Goal: Navigation & Orientation: Find specific page/section

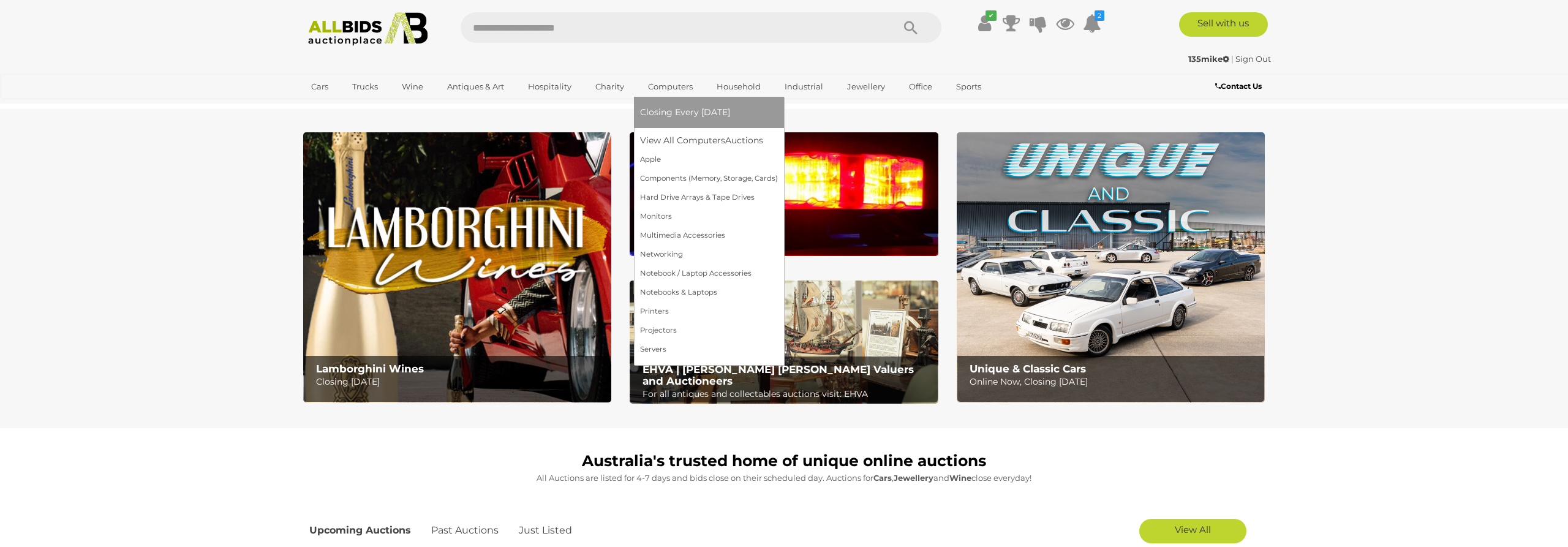
click at [663, 83] on link "Computers" at bounding box center [670, 86] width 60 height 20
drag, startPoint x: 667, startPoint y: 128, endPoint x: 669, endPoint y: 137, distance: 9.2
click at [669, 134] on ul "Closing Every Tuesday View All Computers Auctions Apple" at bounding box center [708, 228] width 138 height 263
click at [670, 141] on link "View All Computers Auctions" at bounding box center [708, 141] width 138 height 19
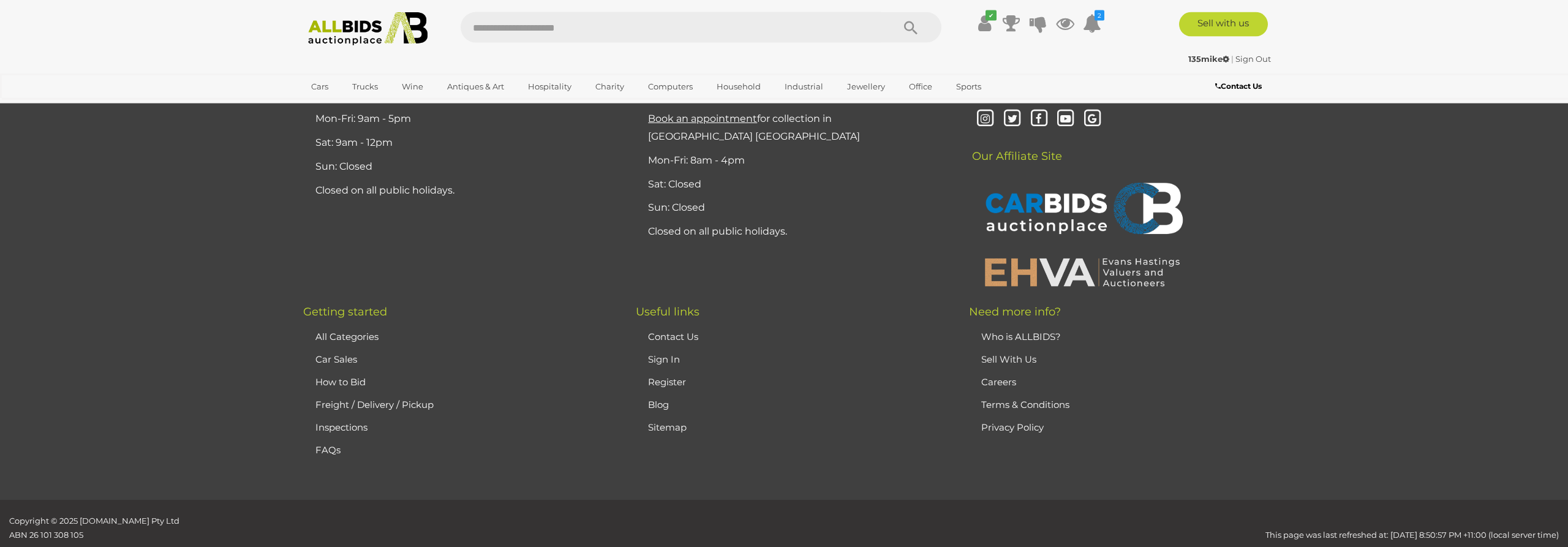
scroll to position [12126, 0]
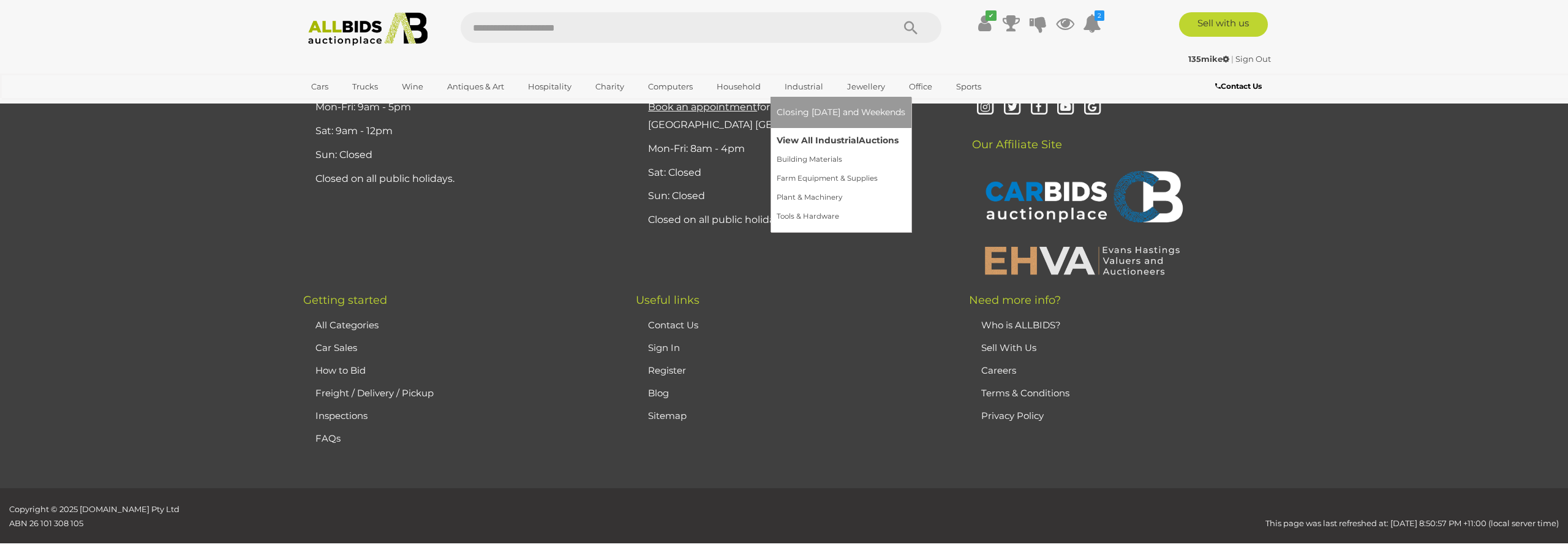
click at [797, 148] on link "View All Industrial Auctions" at bounding box center [840, 141] width 128 height 19
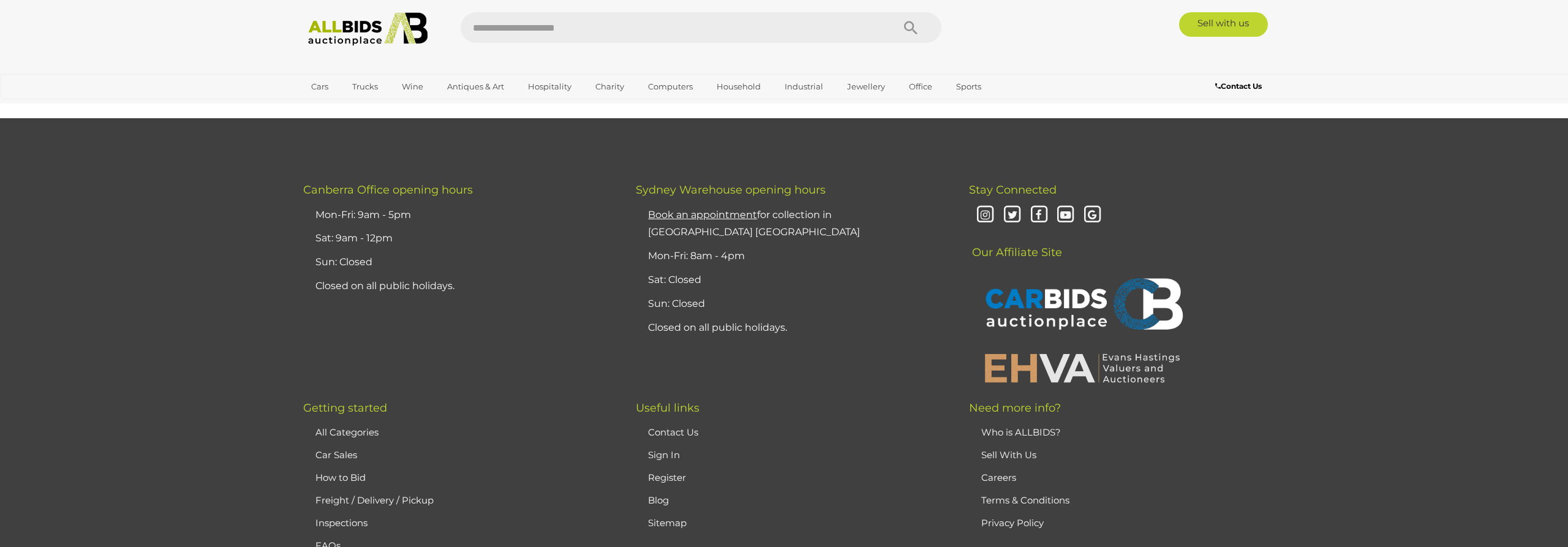
click at [797, 134] on footer "﻿ ﻿ Canberra Office opening hours Mon-Fri: 9am - 5pm Sat: 9am - 12pm Sun: Close…" at bounding box center [784, 152] width 1568 height 67
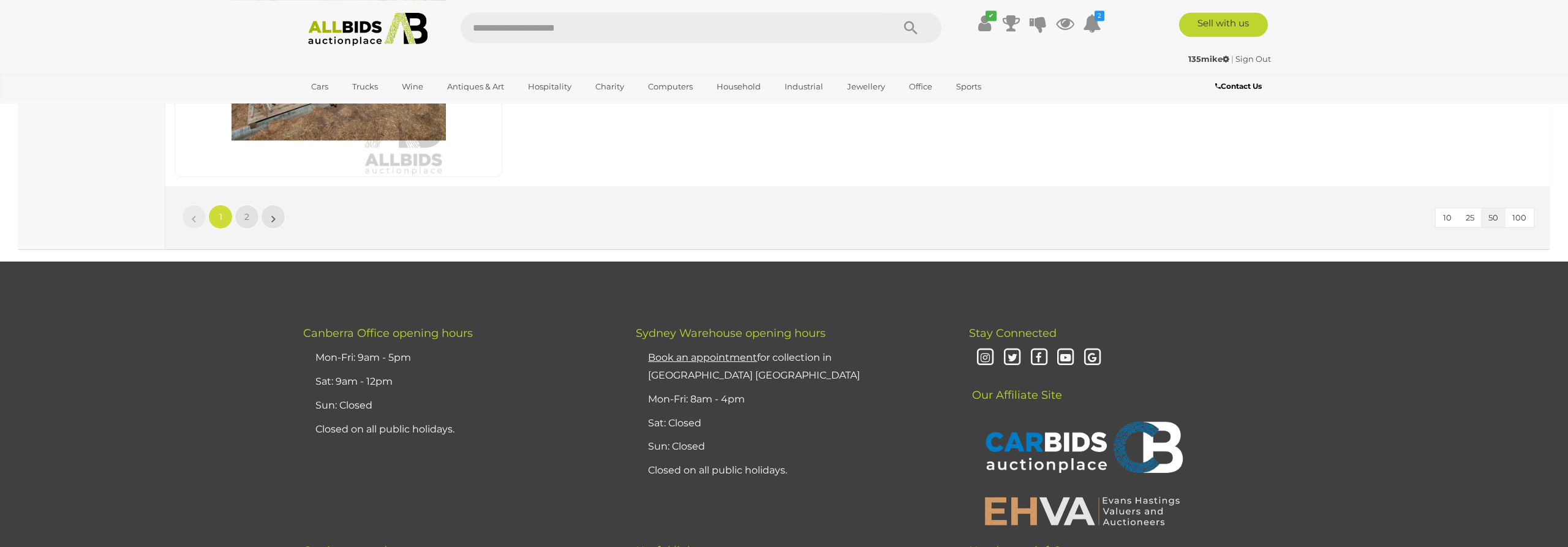
scroll to position [11939, 0]
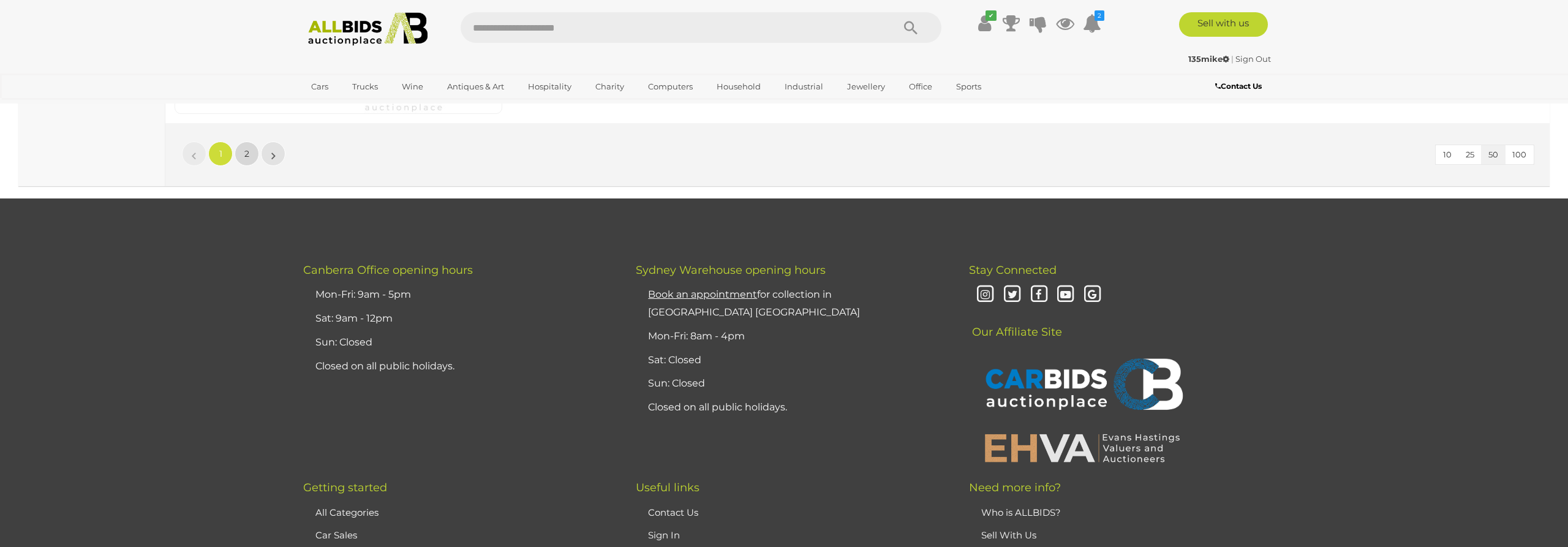
click at [244, 154] on link "2" at bounding box center [247, 153] width 24 height 24
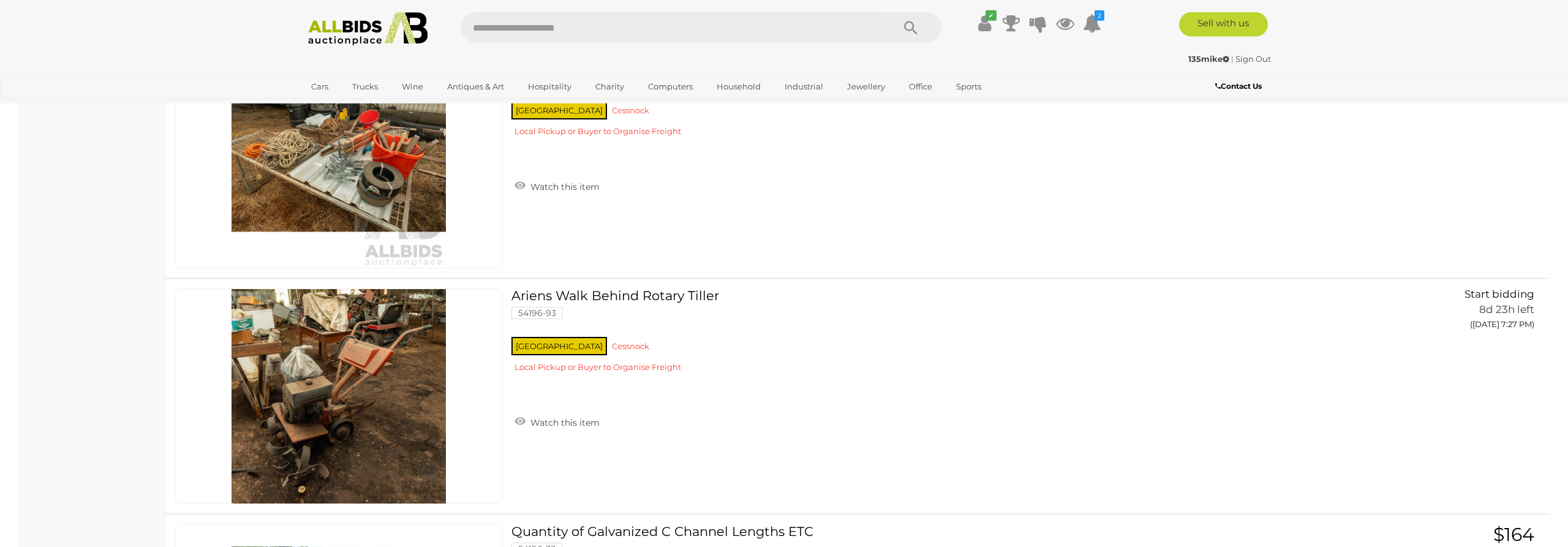
scroll to position [1893, 0]
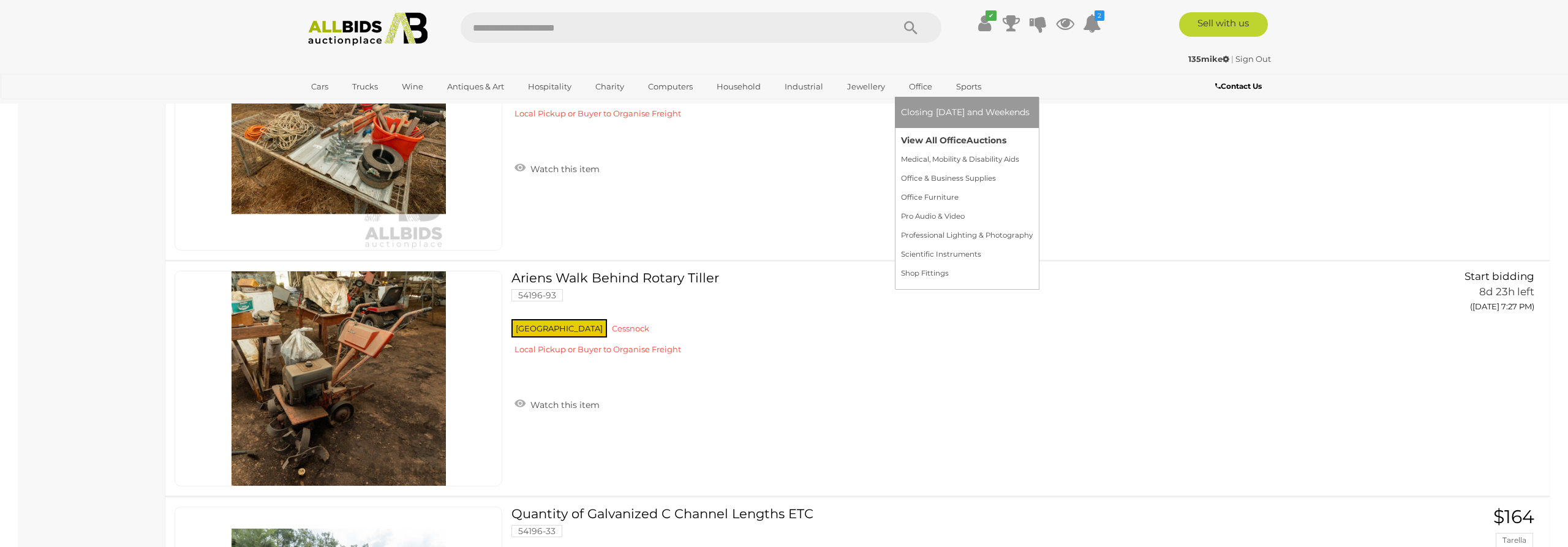
click at [917, 144] on link "View All Office Auctions" at bounding box center [966, 141] width 132 height 19
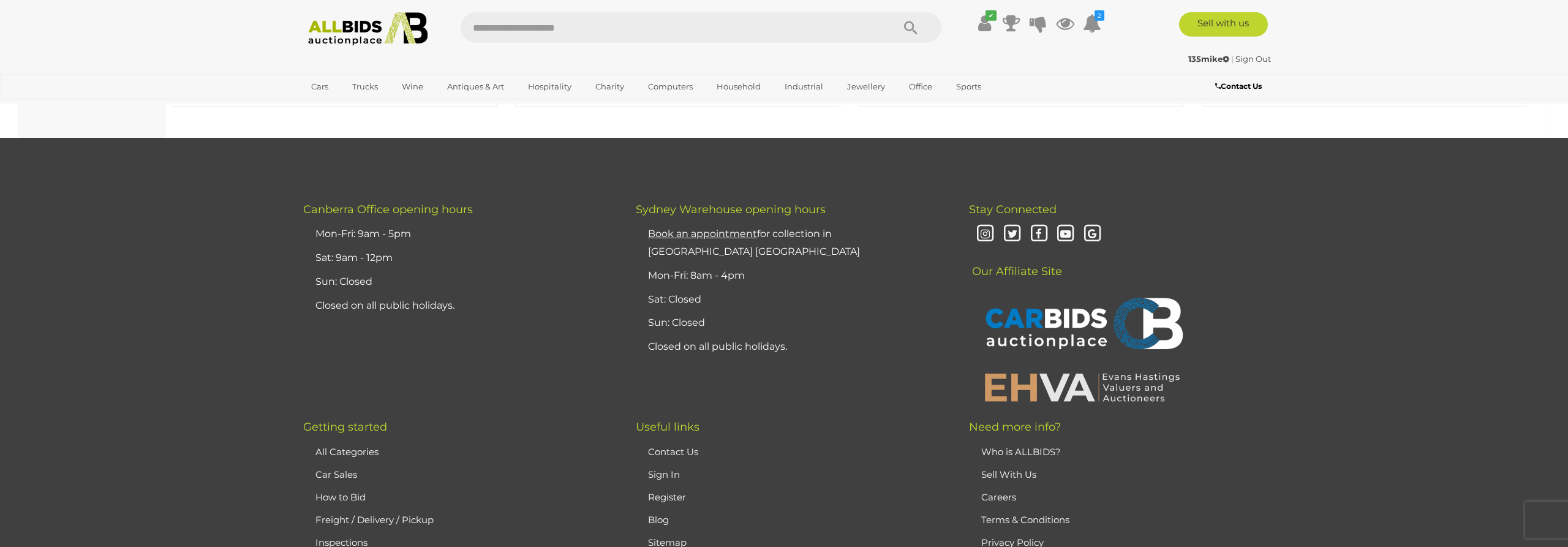
scroll to position [1375, 0]
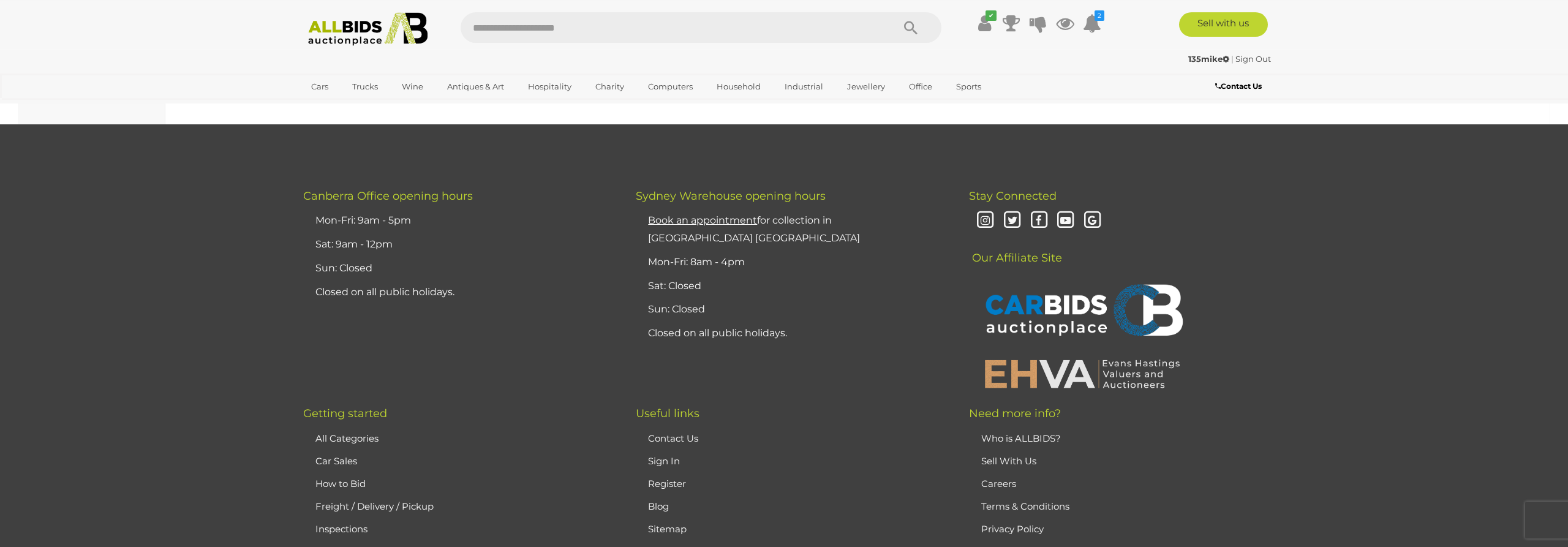
scroll to position [1375, 0]
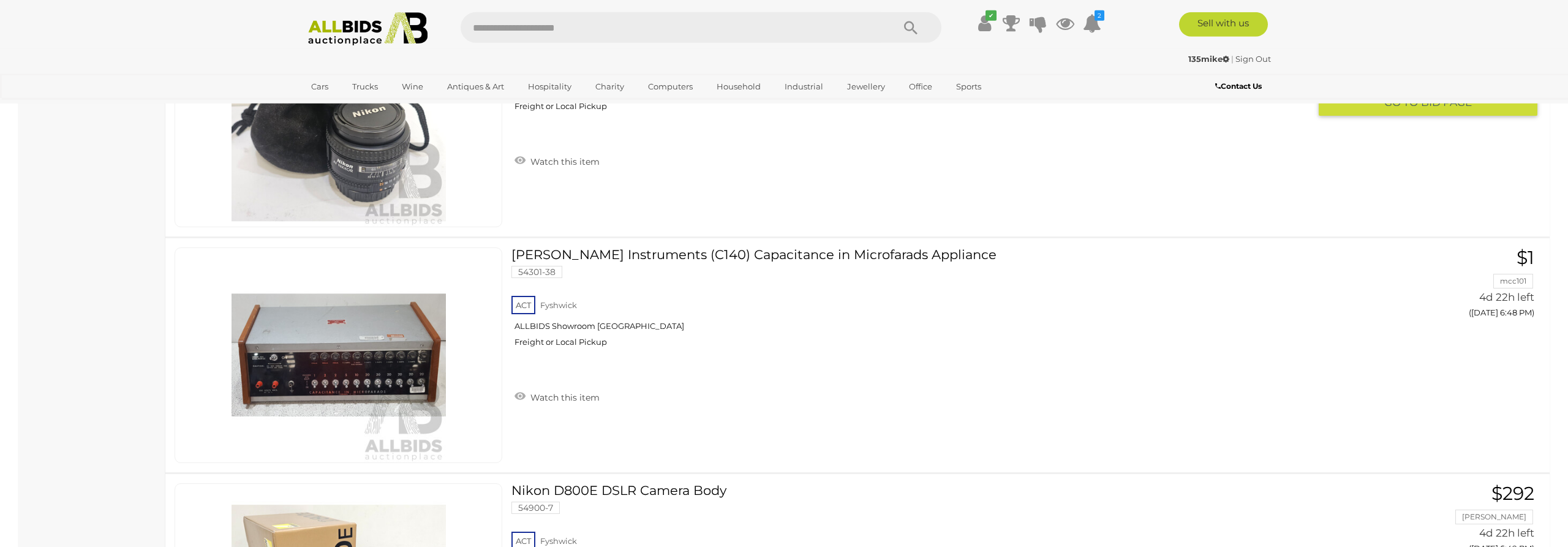
scroll to position [1500, 0]
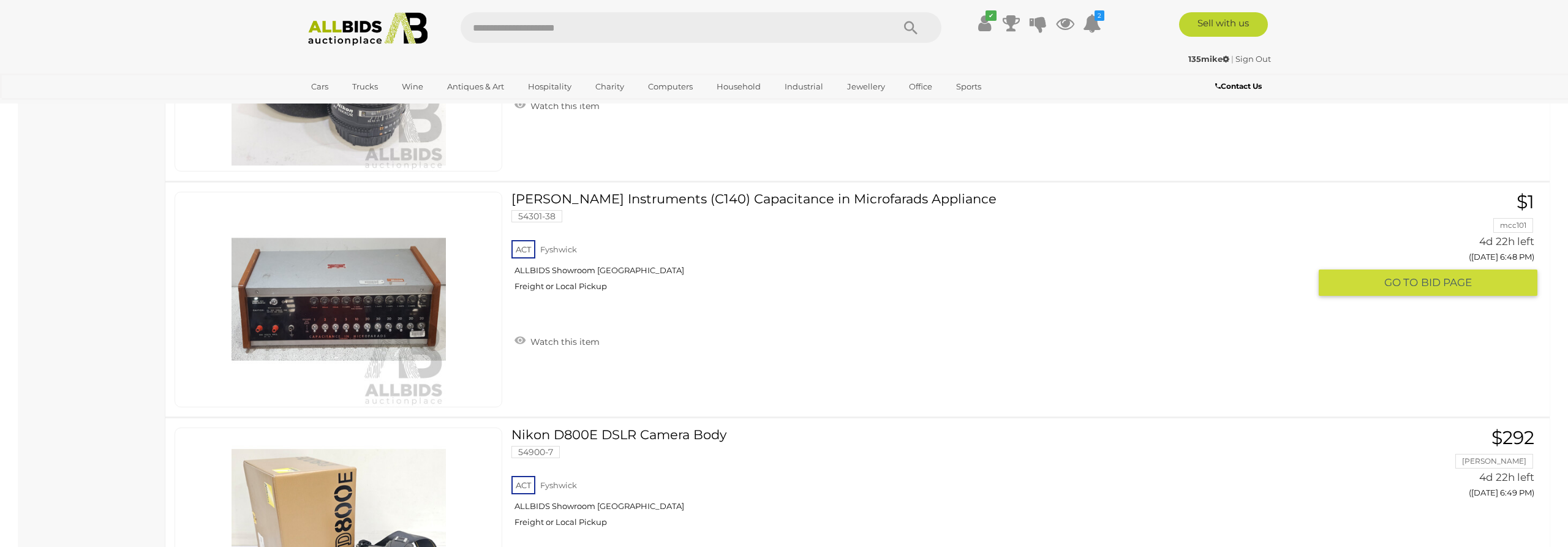
click at [1073, 299] on div "ACT Fyshwick ALLBIDS Showroom Fyshwick Freight or Local Pickup" at bounding box center [910, 269] width 798 height 63
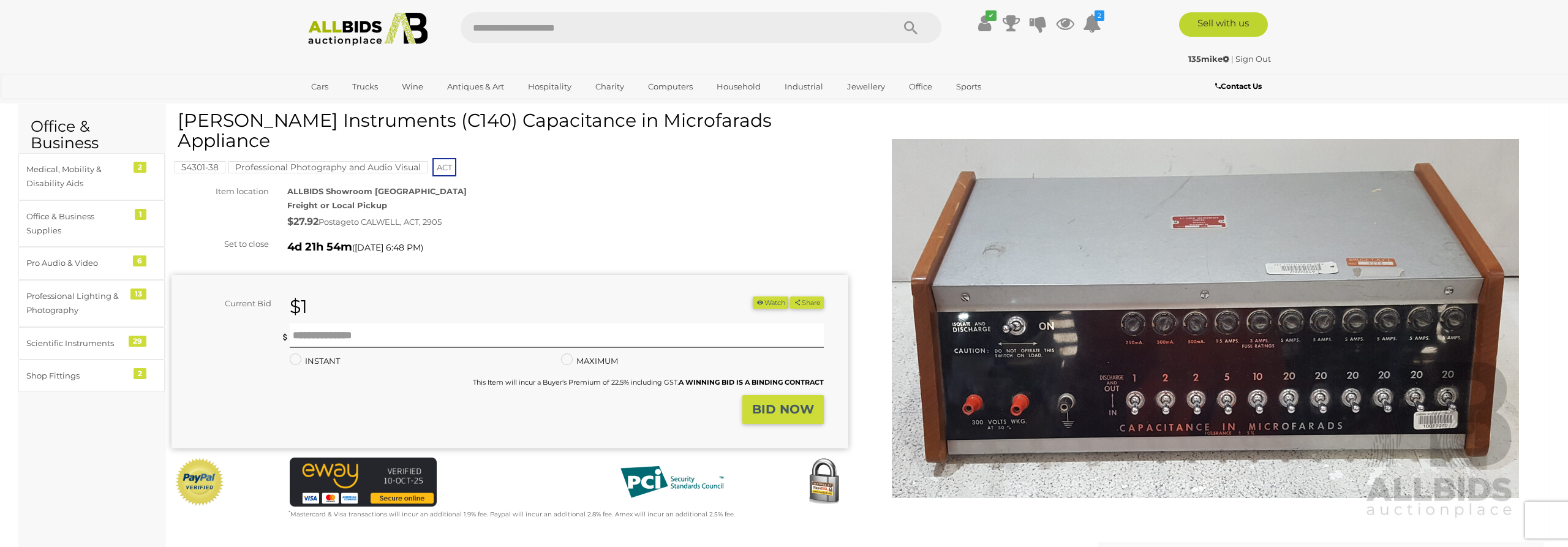
scroll to position [6, 0]
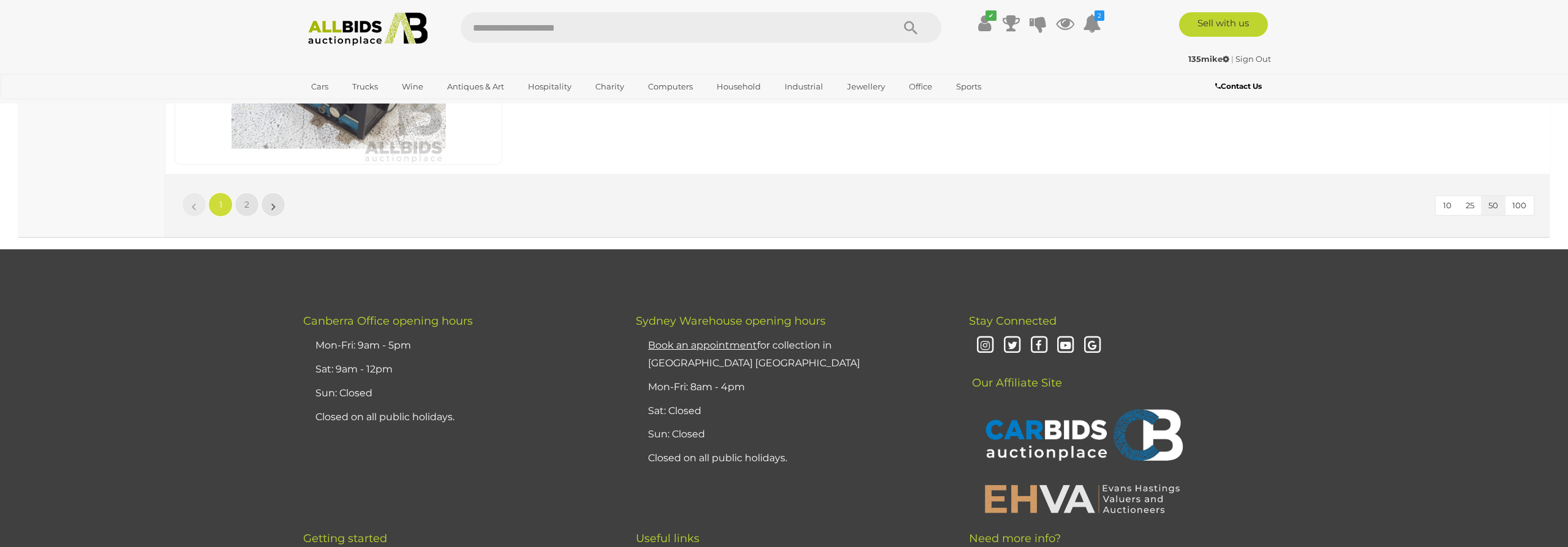
scroll to position [11932, 0]
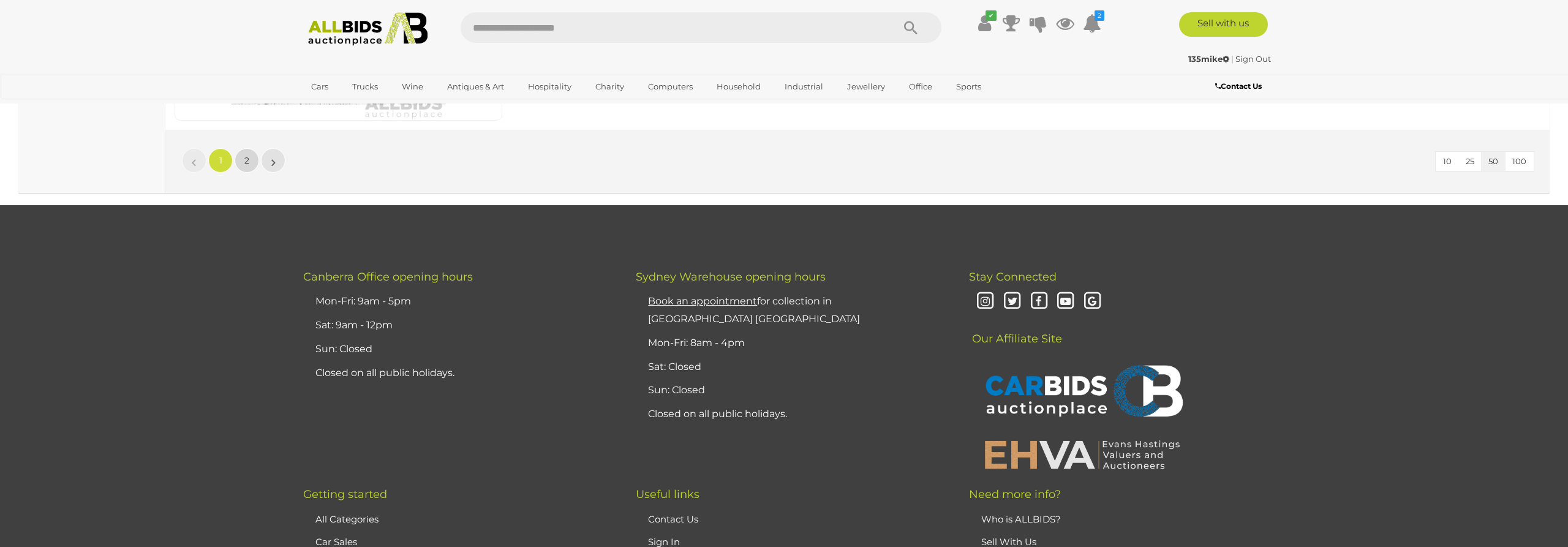
click at [250, 155] on link "2" at bounding box center [247, 161] width 24 height 24
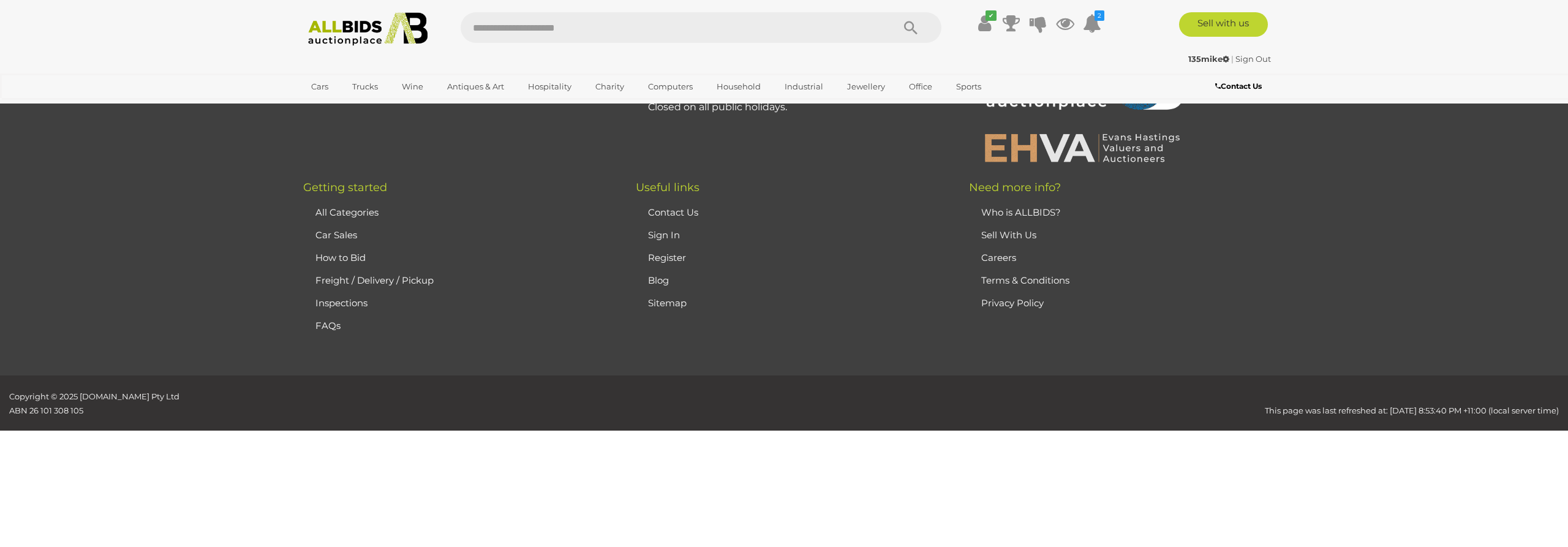
scroll to position [143, 0]
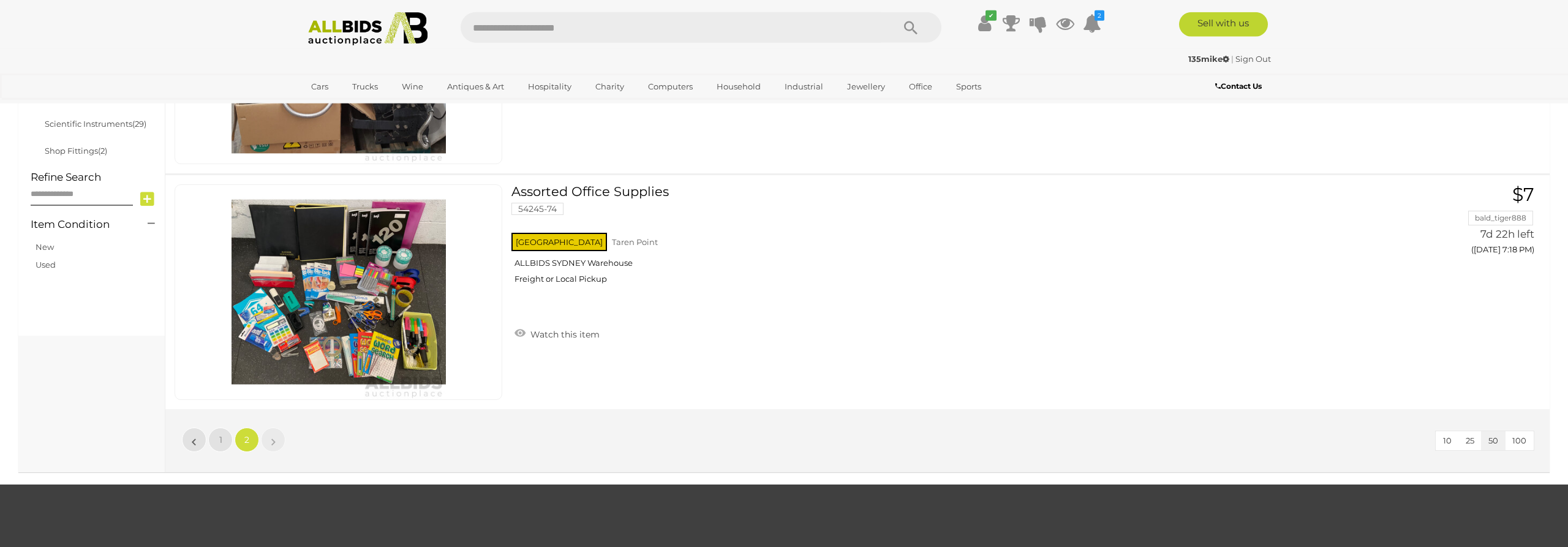
scroll to position [580, 0]
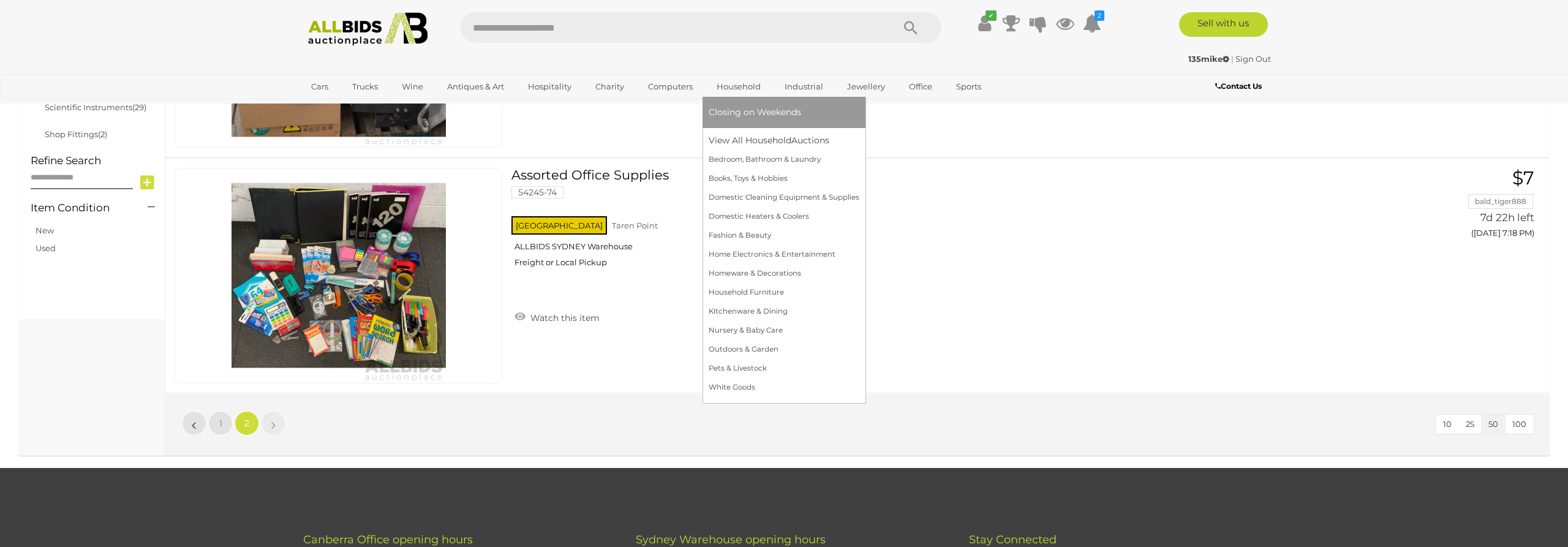
click at [722, 87] on link "Household" at bounding box center [738, 86] width 60 height 20
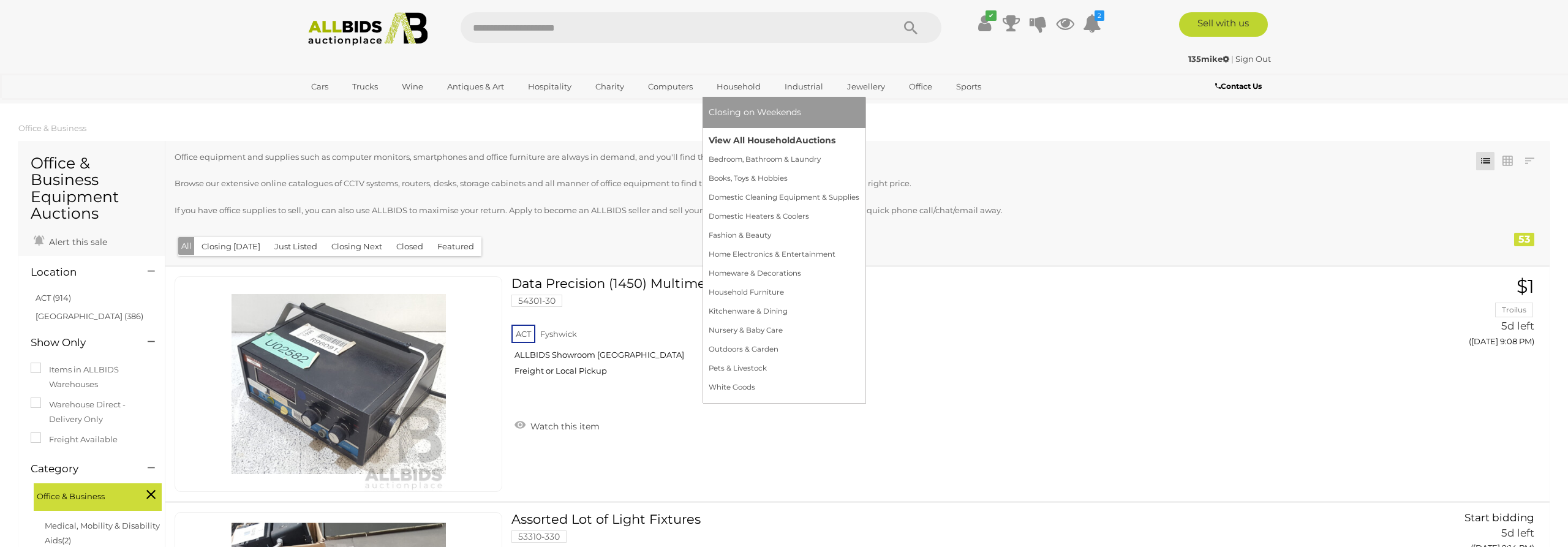
click at [717, 141] on link "View All Household Auctions" at bounding box center [783, 141] width 151 height 19
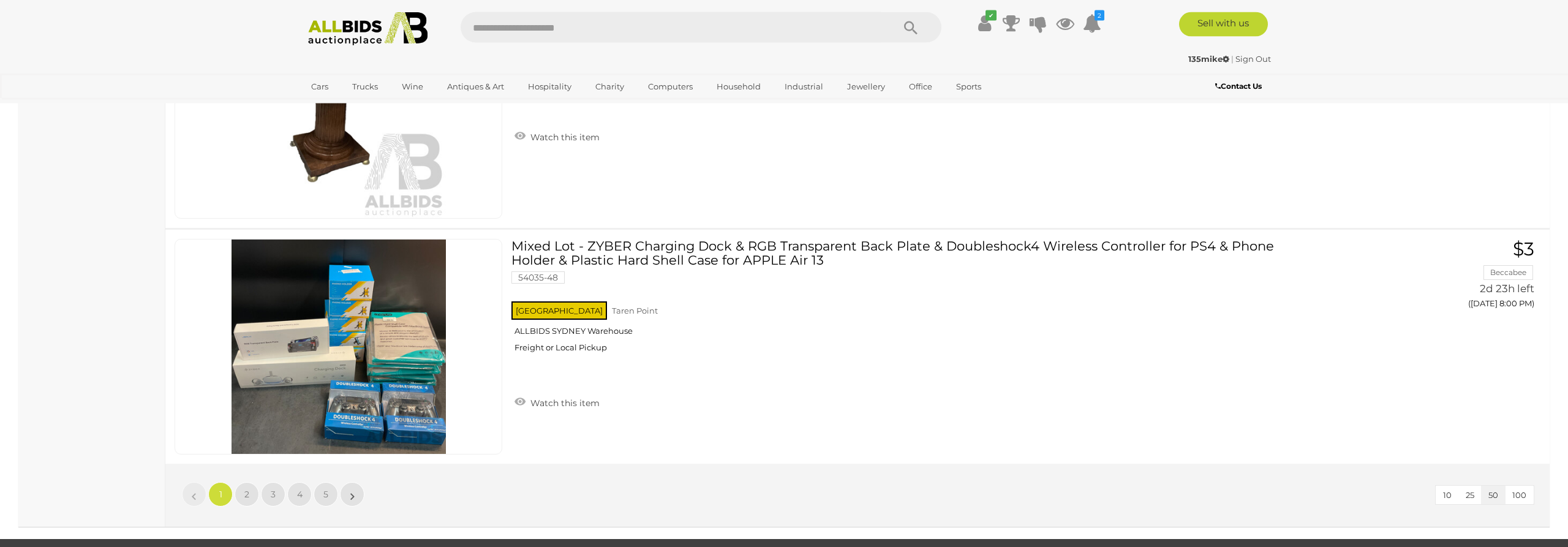
scroll to position [11626, 0]
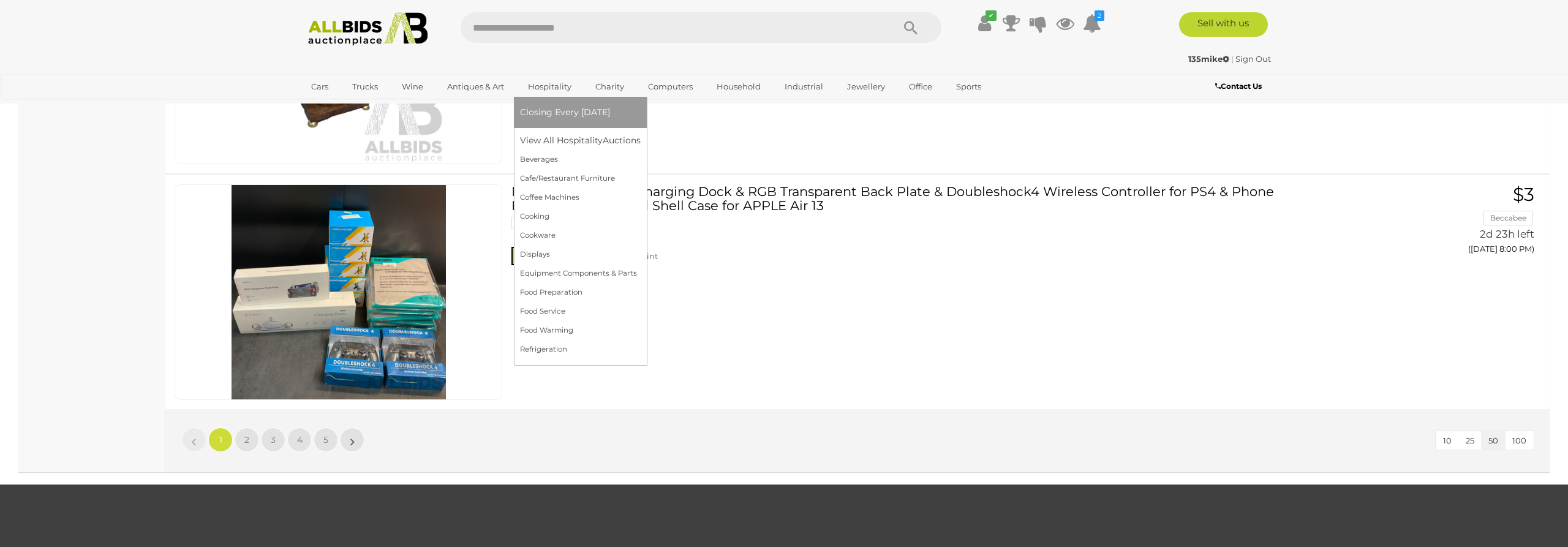
click at [554, 85] on link "Hospitality" at bounding box center [549, 86] width 60 height 20
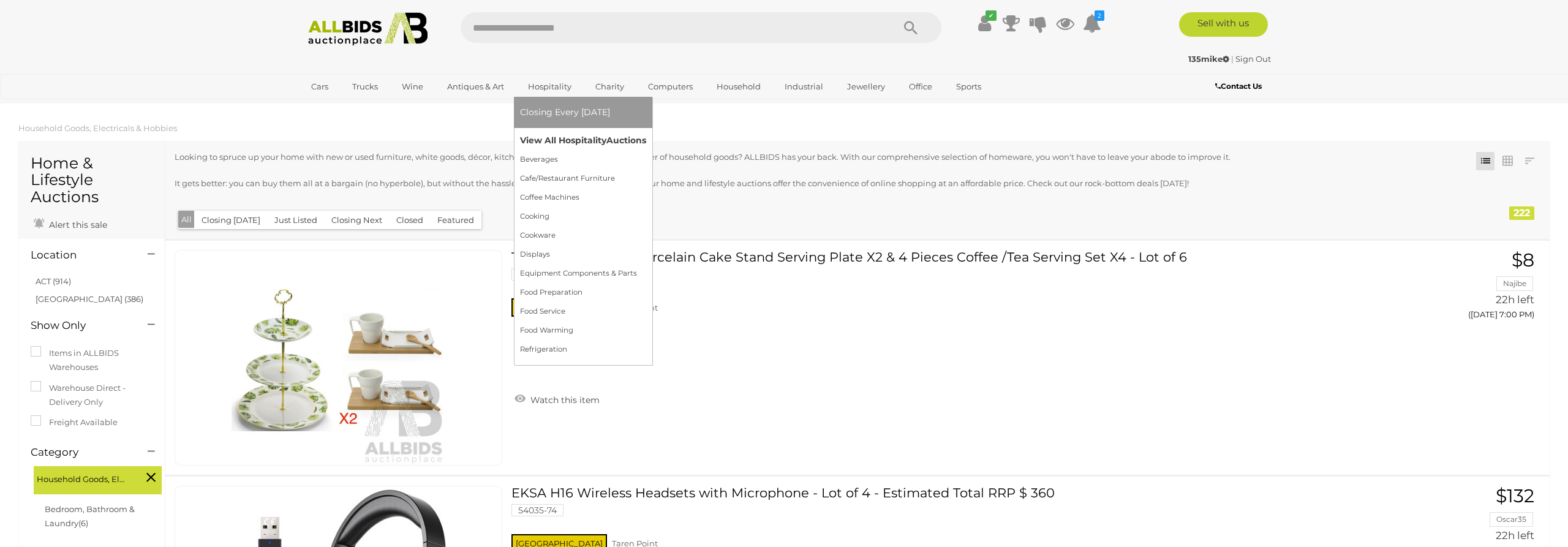
click at [538, 141] on link "View All Hospitality Auctions" at bounding box center [583, 141] width 126 height 19
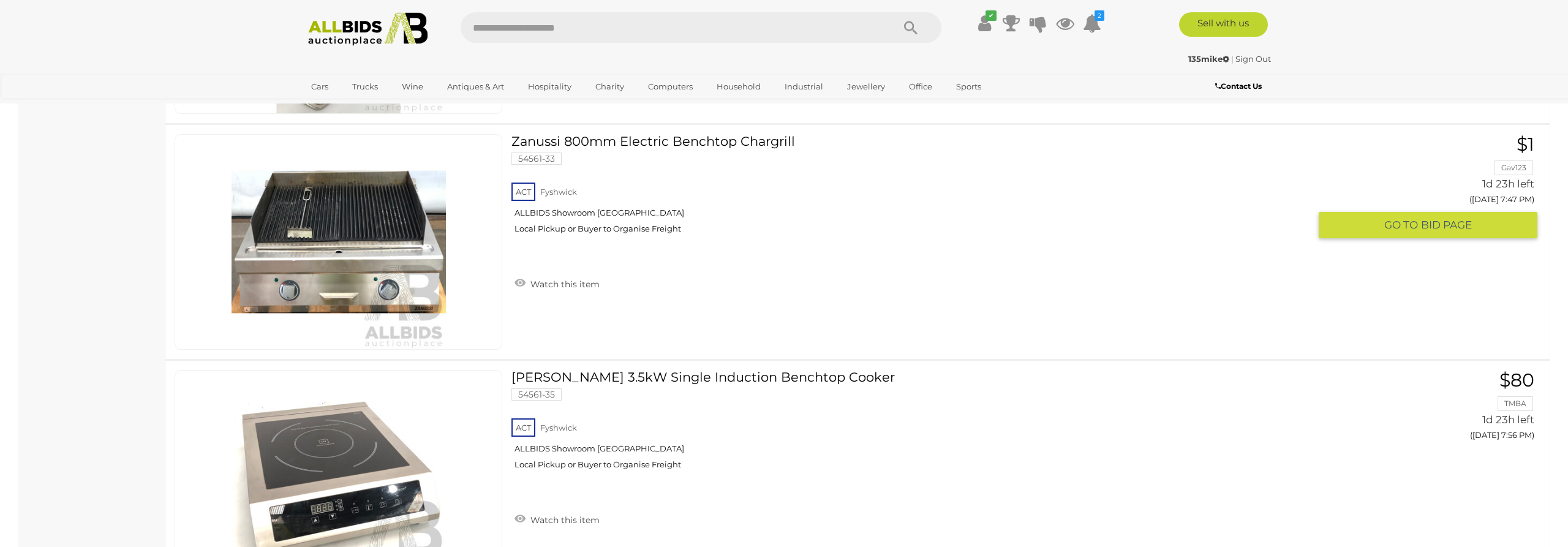
scroll to position [6188, 0]
